Goal: Information Seeking & Learning: Learn about a topic

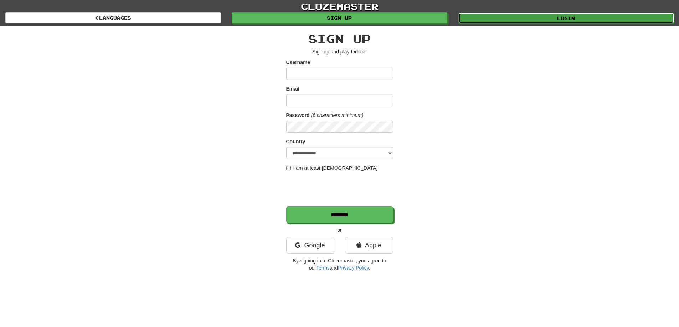
click at [515, 20] on link "Login" at bounding box center [566, 18] width 216 height 11
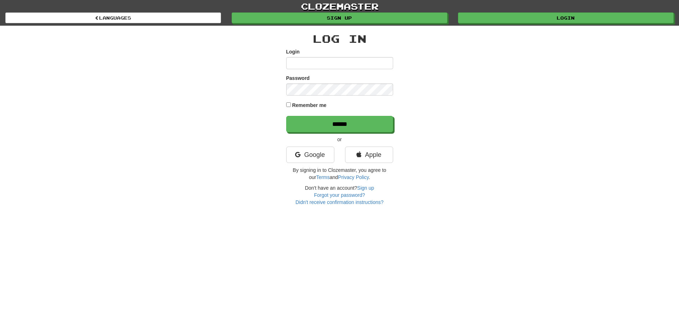
click at [336, 69] on input "Login" at bounding box center [339, 63] width 107 height 12
type input "**********"
drag, startPoint x: 343, startPoint y: 130, endPoint x: 337, endPoint y: 104, distance: 26.4
click at [343, 130] on input "******" at bounding box center [339, 124] width 107 height 16
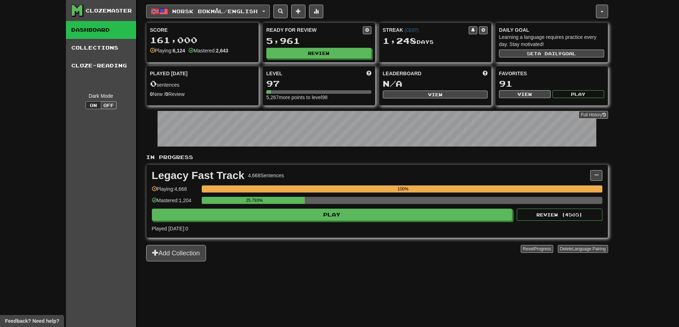
click at [193, 11] on span "Norsk bokmål / English" at bounding box center [215, 11] width 86 height 6
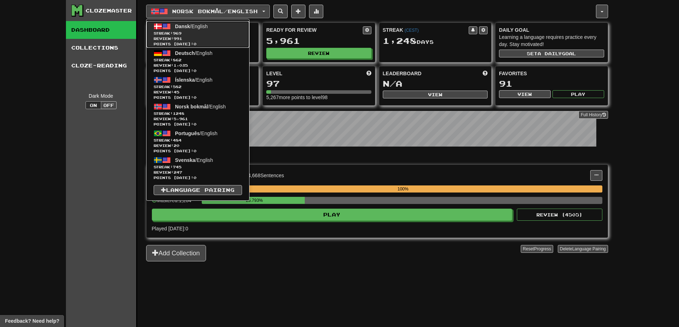
click at [197, 37] on span "Review: 991" at bounding box center [198, 38] width 88 height 5
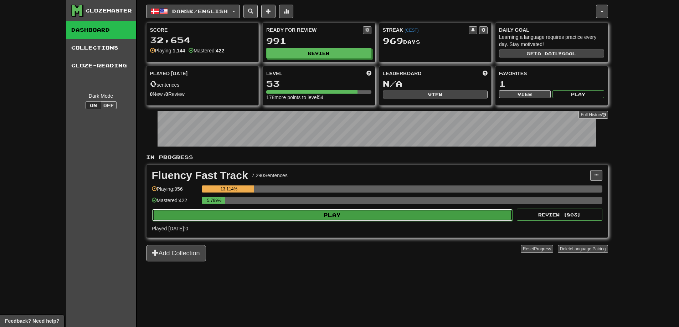
click at [313, 218] on button "Play" at bounding box center [332, 215] width 361 height 12
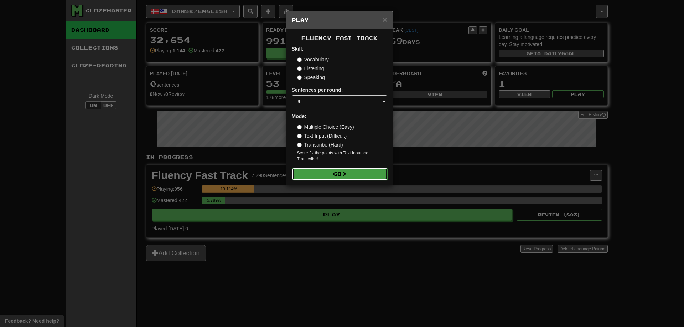
click at [321, 177] on button "Go" at bounding box center [339, 174] width 95 height 12
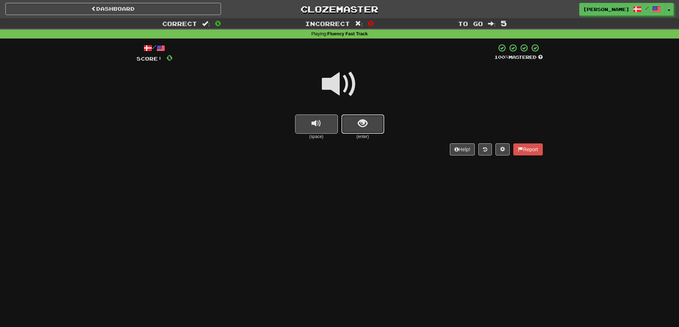
click at [365, 125] on span "show sentence" at bounding box center [363, 124] width 10 height 10
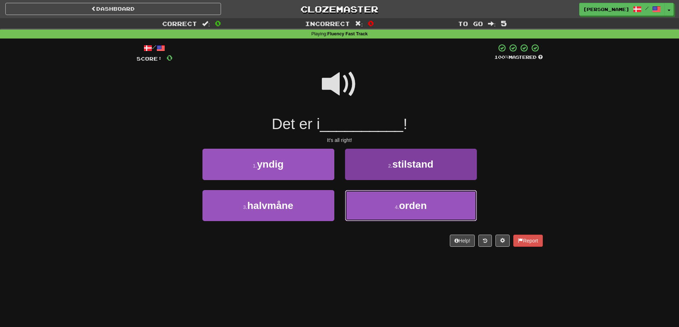
click at [396, 209] on small "4 ." at bounding box center [397, 207] width 4 height 6
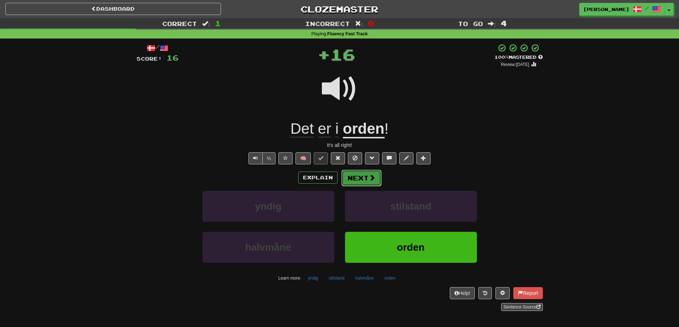
click at [356, 174] on button "Next" at bounding box center [361, 178] width 40 height 16
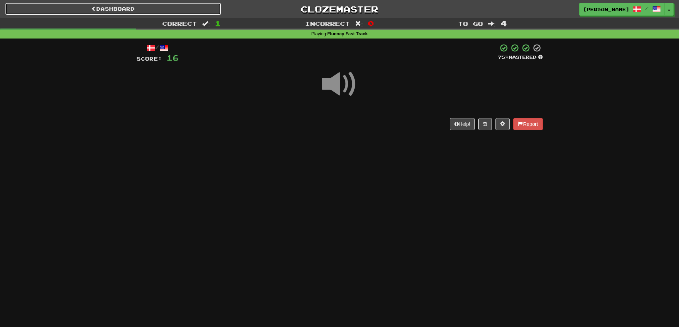
click at [139, 9] on link "Dashboard" at bounding box center [113, 9] width 216 height 12
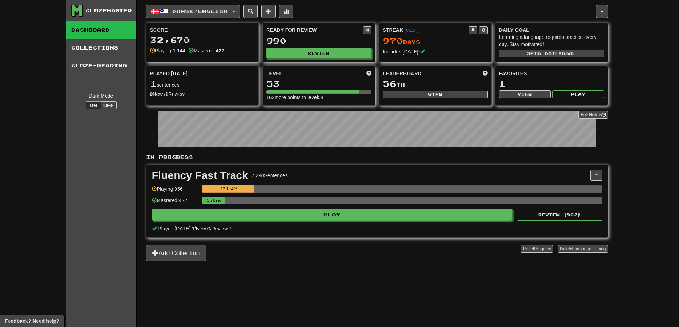
click at [197, 11] on span "Dansk / English" at bounding box center [200, 11] width 56 height 6
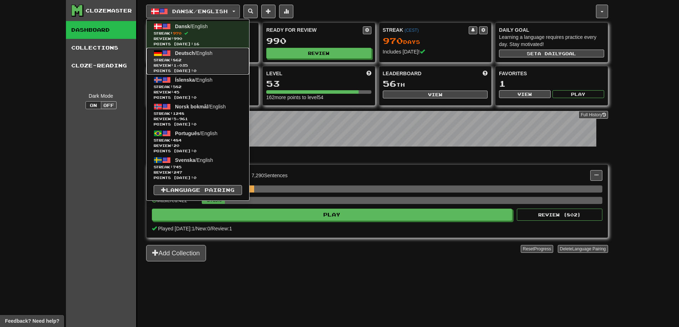
click at [204, 59] on span "Streak: 862" at bounding box center [198, 59] width 88 height 5
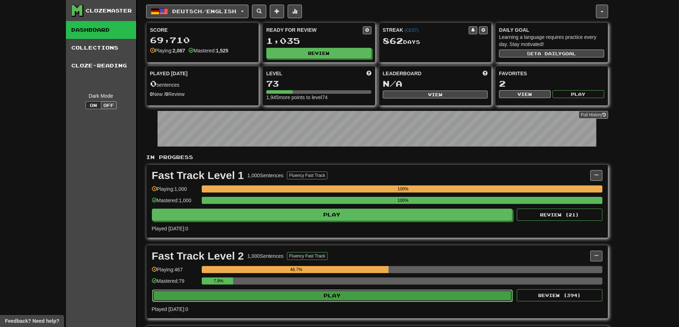
click at [350, 299] on button "Play" at bounding box center [332, 295] width 361 height 12
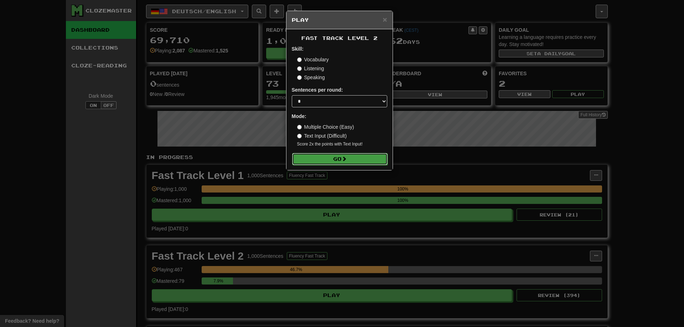
click at [324, 161] on button "Go" at bounding box center [339, 159] width 95 height 12
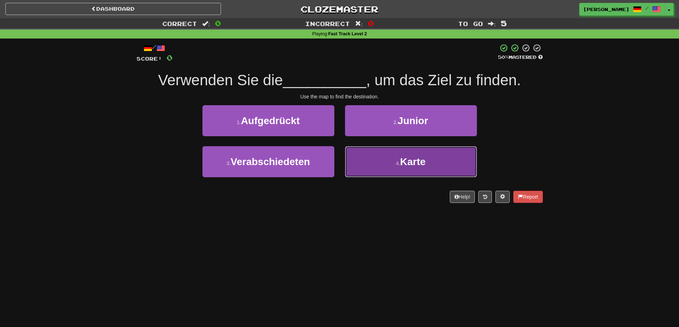
click at [391, 169] on button "4 . Karte" at bounding box center [411, 161] width 132 height 31
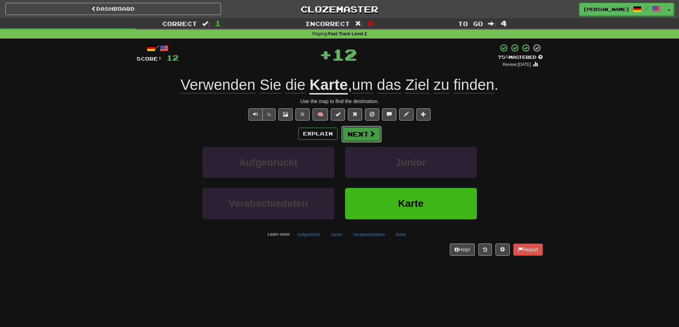
click at [358, 141] on button "Next" at bounding box center [361, 134] width 40 height 16
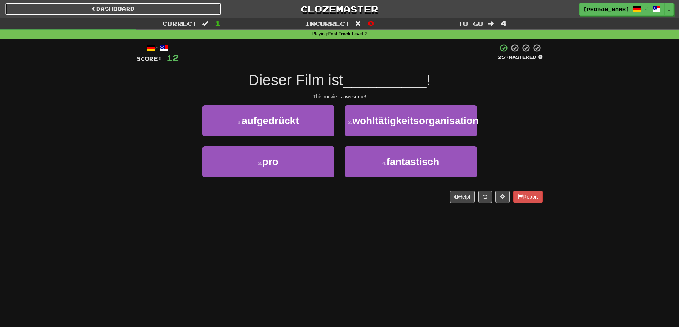
click at [86, 10] on link "Dashboard" at bounding box center [113, 9] width 216 height 12
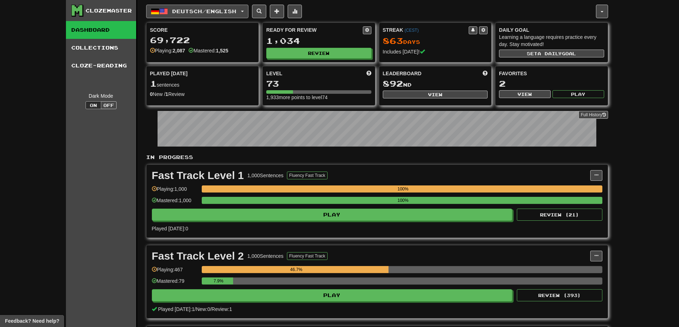
click at [205, 13] on span "Deutsch / English" at bounding box center [204, 11] width 64 height 6
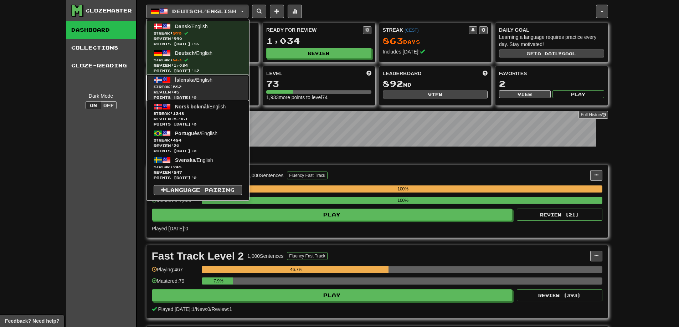
click at [207, 83] on link "Íslenska / English Streak: 582 Review: 45 Points today: 0" at bounding box center [197, 87] width 103 height 27
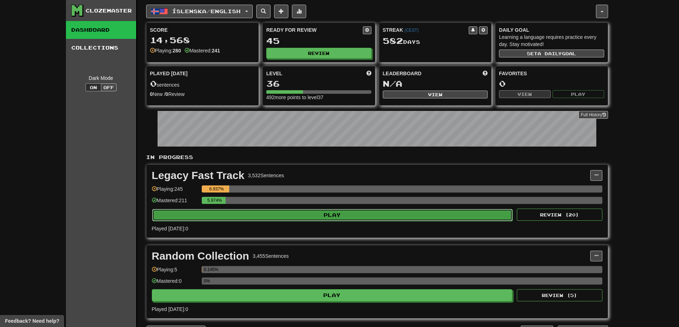
click at [312, 216] on button "Play" at bounding box center [332, 215] width 361 height 12
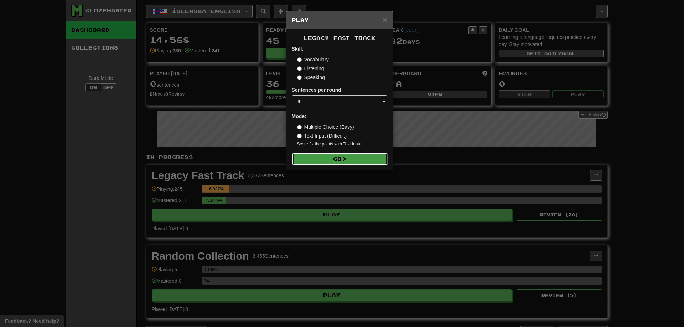
click at [342, 158] on button "Go" at bounding box center [339, 159] width 95 height 12
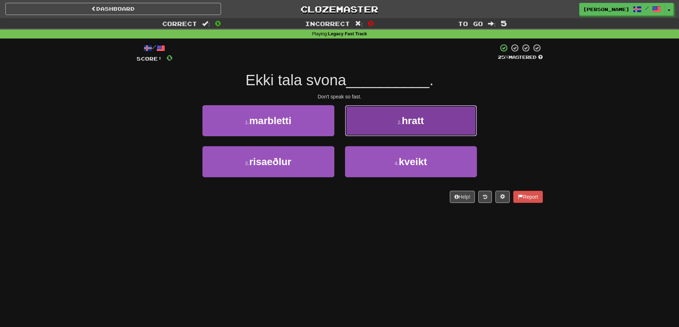
click at [381, 120] on button "2 . hratt" at bounding box center [411, 120] width 132 height 31
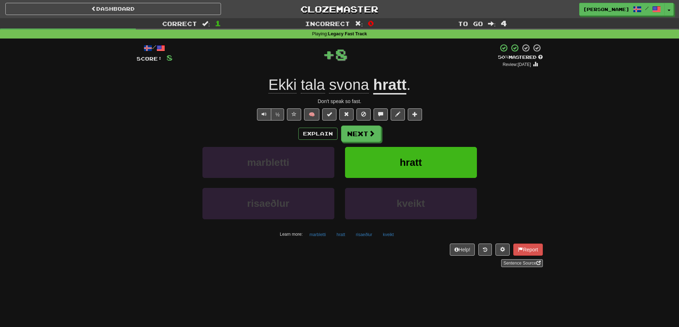
click at [393, 84] on u "hratt" at bounding box center [389, 85] width 33 height 18
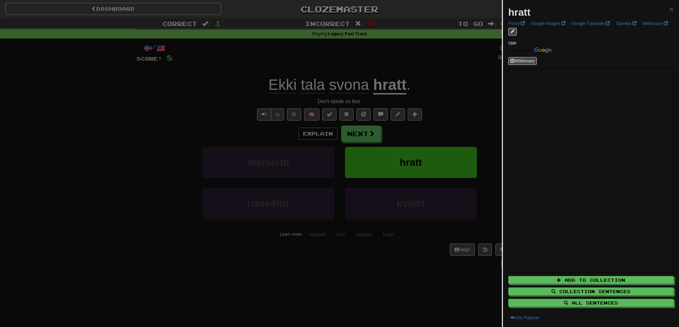
click at [216, 95] on div at bounding box center [339, 163] width 679 height 327
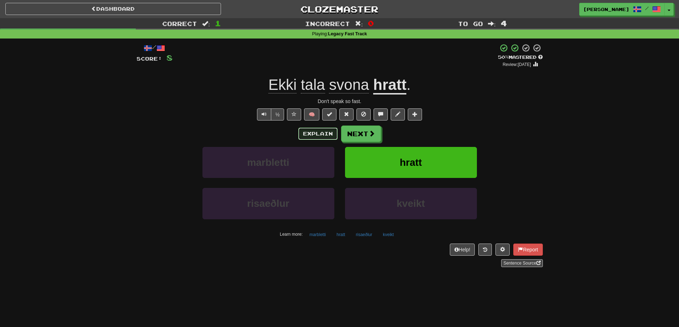
click at [322, 134] on button "Explain" at bounding box center [317, 134] width 39 height 12
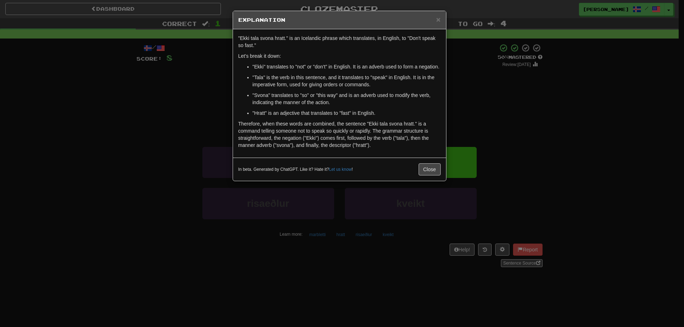
click at [180, 100] on div "× Explanation "Ekki tala svona hratt." is an Icelandic phrase which translates,…" at bounding box center [342, 163] width 684 height 327
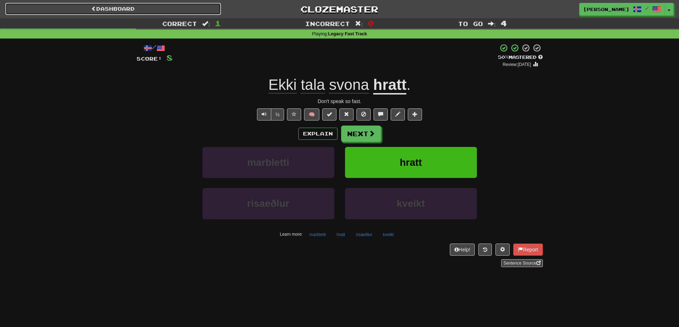
click at [138, 9] on link "Dashboard" at bounding box center [113, 9] width 216 height 12
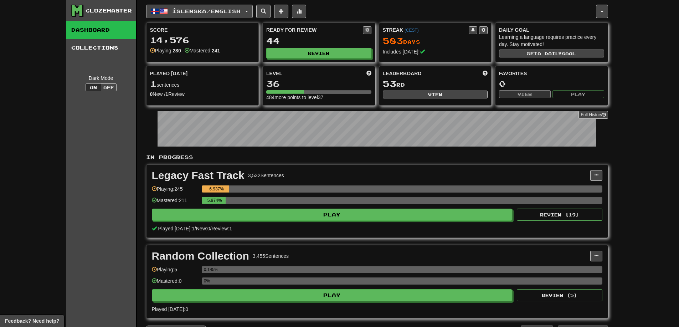
click at [202, 14] on span "Íslenska / English" at bounding box center [206, 11] width 68 height 6
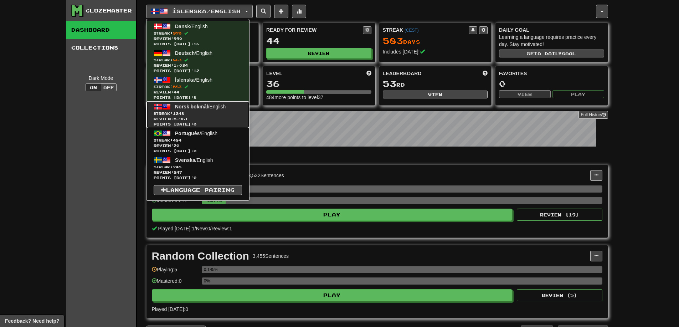
click at [192, 116] on span "Review: 5,961" at bounding box center [198, 118] width 88 height 5
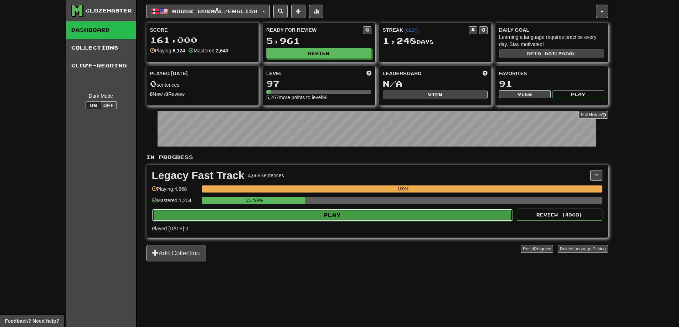
click at [324, 218] on button "Play" at bounding box center [332, 215] width 361 height 12
select select "**"
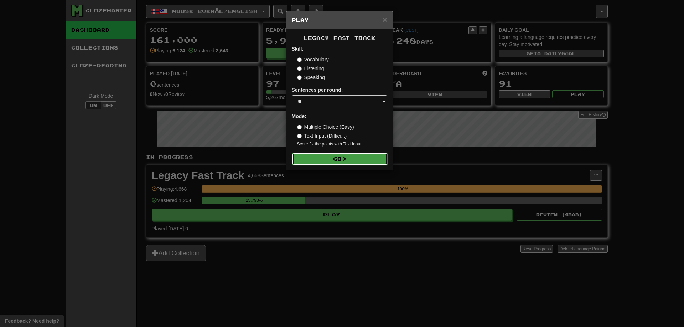
click at [315, 158] on button "Go" at bounding box center [339, 159] width 95 height 12
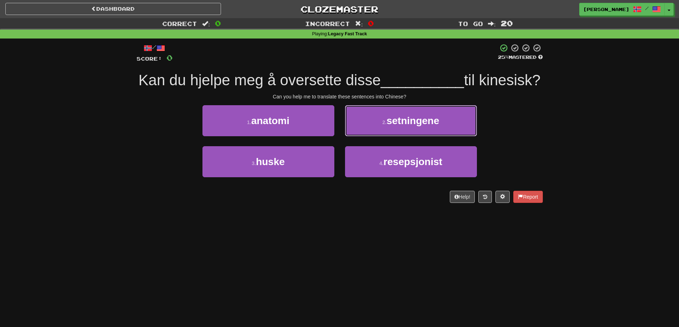
click at [392, 126] on span "setningene" at bounding box center [412, 120] width 53 height 11
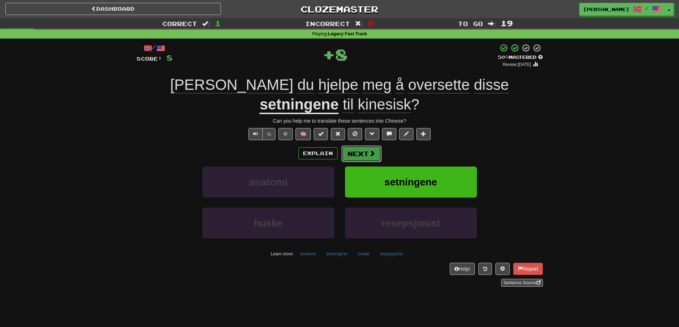
click at [371, 150] on span at bounding box center [372, 153] width 6 height 6
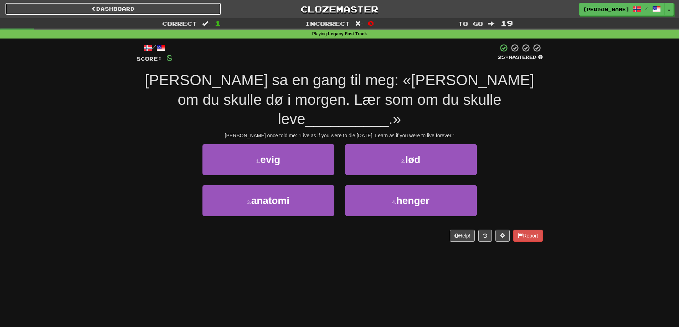
click at [146, 7] on link "Dashboard" at bounding box center [113, 9] width 216 height 12
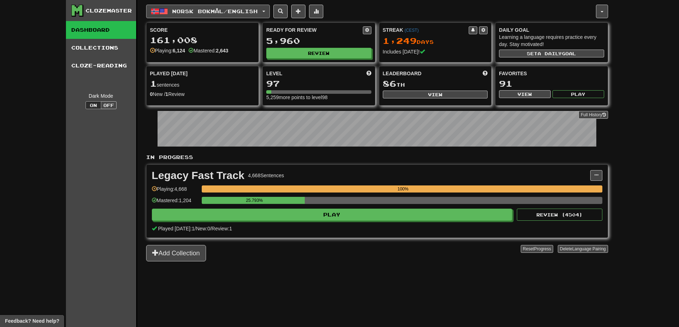
click at [252, 6] on button "Norsk bokmål / English" at bounding box center [208, 12] width 124 height 14
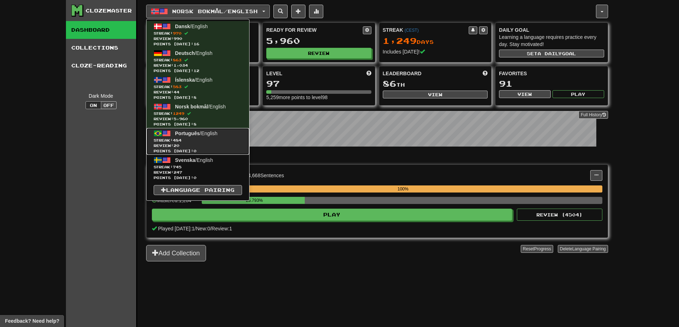
click at [215, 148] on span "Points today: 0" at bounding box center [198, 150] width 88 height 5
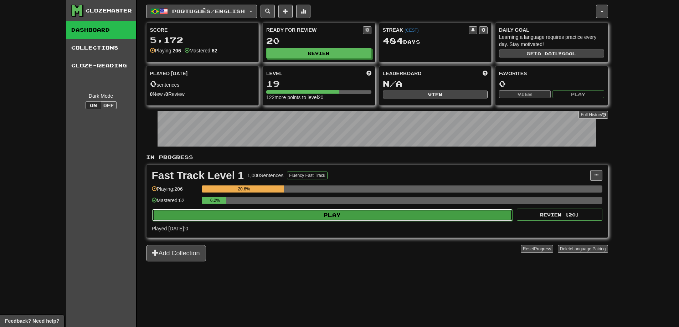
click at [326, 216] on button "Play" at bounding box center [332, 215] width 361 height 12
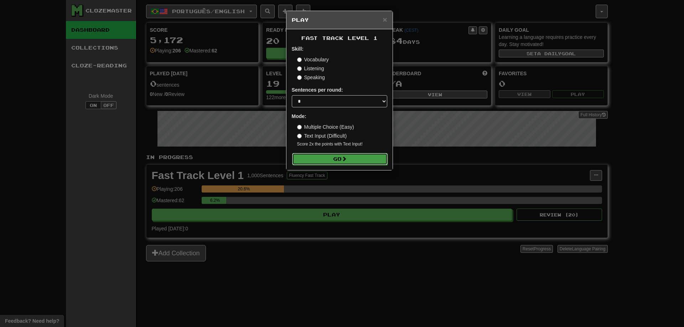
click at [325, 160] on button "Go" at bounding box center [339, 159] width 95 height 12
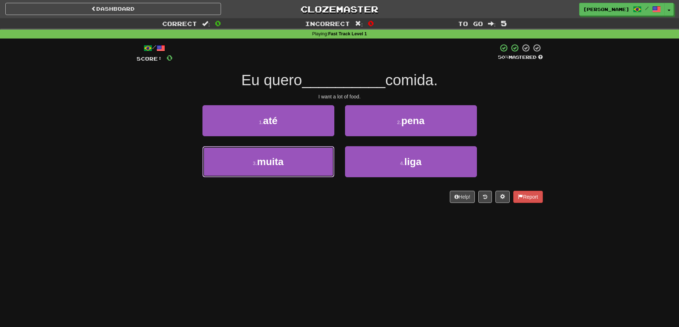
drag, startPoint x: 298, startPoint y: 161, endPoint x: 326, endPoint y: 143, distance: 33.6
click at [298, 161] on button "3 . muita" at bounding box center [268, 161] width 132 height 31
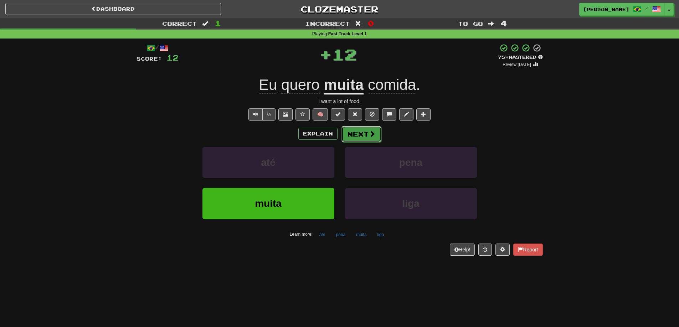
click at [360, 133] on button "Next" at bounding box center [361, 134] width 40 height 16
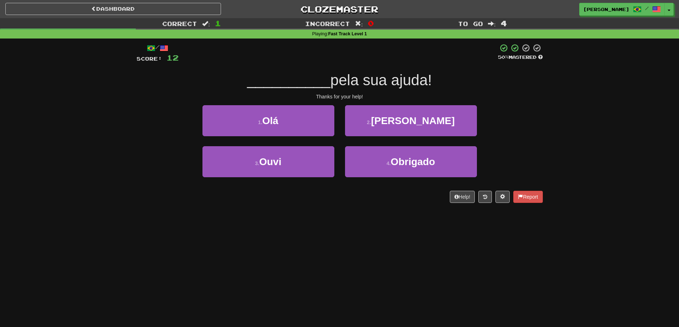
click at [121, 0] on div "Dashboard Clozemaster Thomas_Fal / Toggle Dropdown Dashboard Leaderboard Activi…" at bounding box center [339, 8] width 679 height 16
click at [120, 5] on link "Dashboard" at bounding box center [113, 9] width 216 height 12
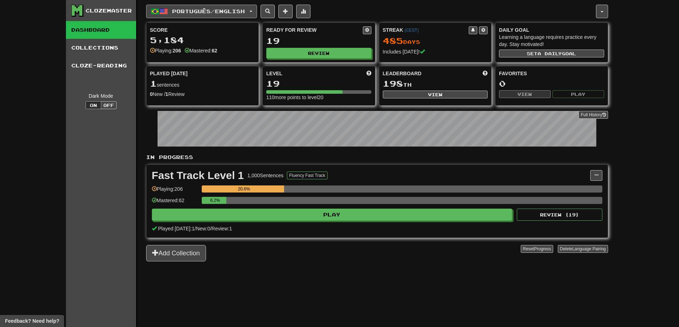
click at [205, 9] on span "Português / English" at bounding box center [208, 11] width 73 height 6
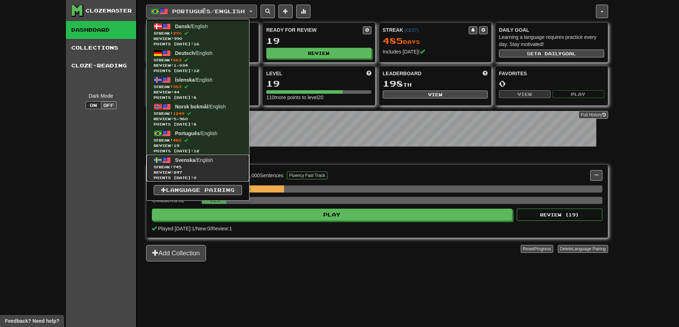
click at [198, 162] on span "Svenska / English" at bounding box center [194, 160] width 38 height 6
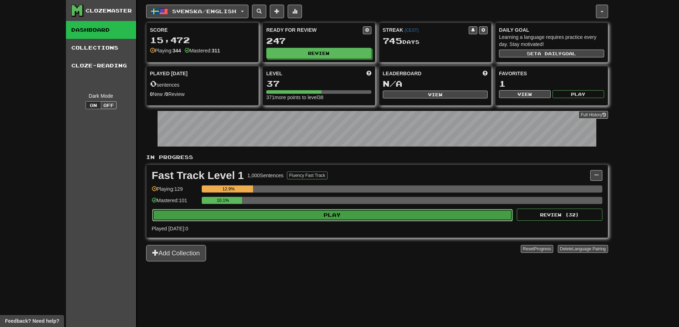
click at [334, 213] on button "Play" at bounding box center [332, 215] width 361 height 12
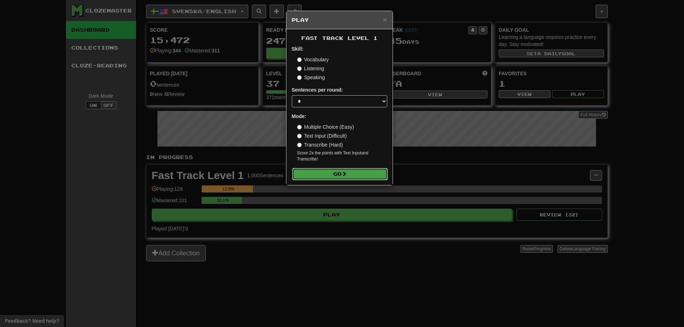
click at [316, 170] on button "Go" at bounding box center [339, 174] width 95 height 12
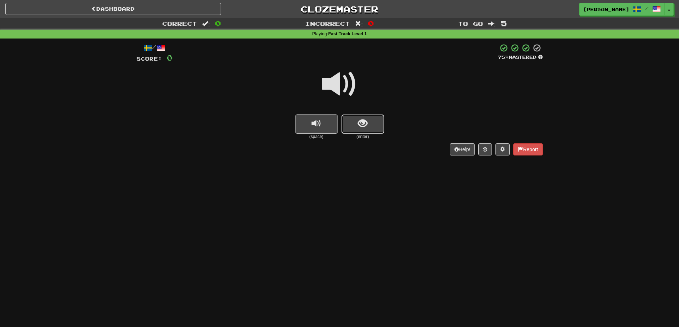
click at [369, 119] on button "show sentence" at bounding box center [362, 123] width 43 height 19
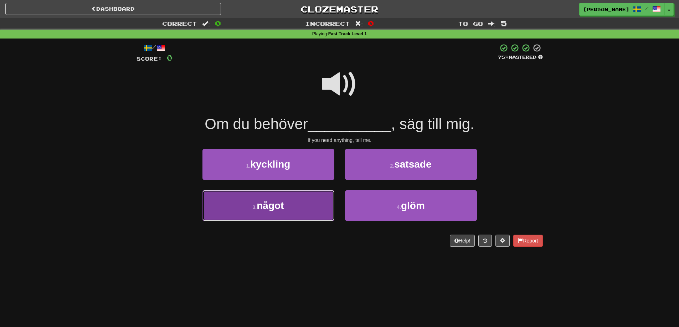
click at [305, 213] on button "3 . något" at bounding box center [268, 205] width 132 height 31
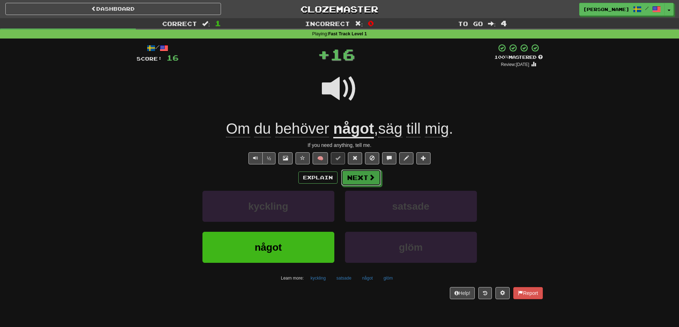
click at [368, 185] on button "Next" at bounding box center [361, 177] width 40 height 16
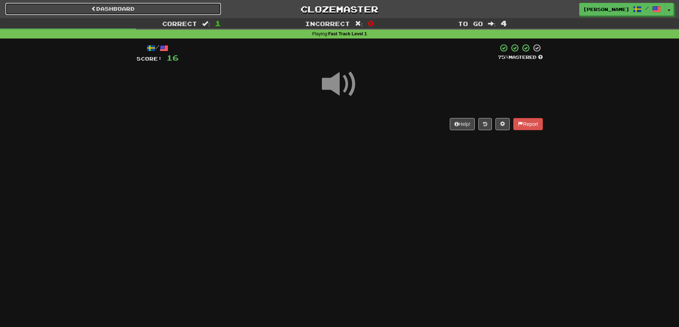
click at [140, 5] on link "Dashboard" at bounding box center [113, 9] width 216 height 12
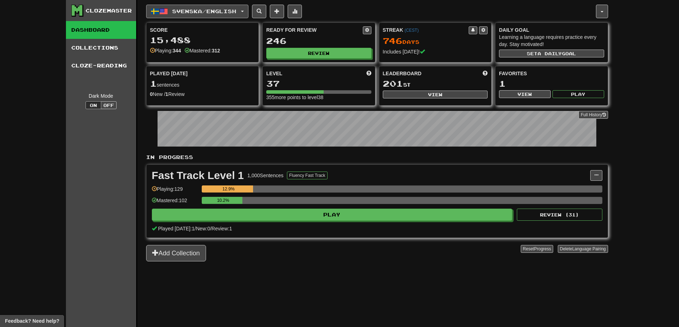
click at [217, 14] on button "Svenska / English" at bounding box center [197, 12] width 102 height 14
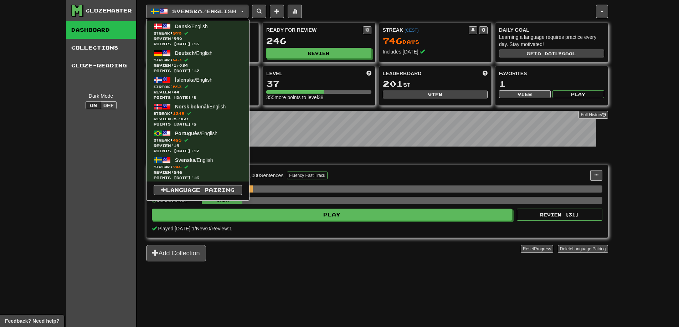
click at [25, 106] on div "Clozemaster Dashboard Collections Cloze-Reading Dark Mode On Off Dashboard Coll…" at bounding box center [339, 163] width 679 height 327
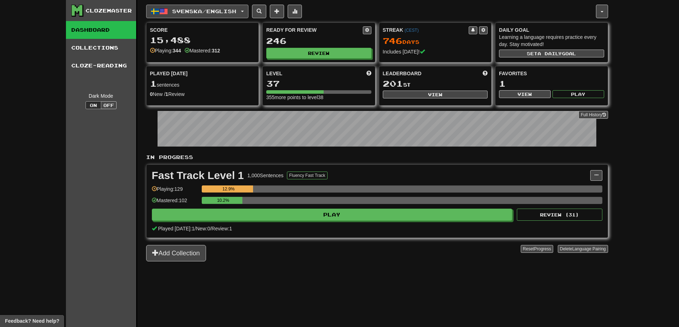
click at [174, 16] on button "Svenska / English" at bounding box center [197, 12] width 102 height 14
